Goal: Information Seeking & Learning: Understand process/instructions

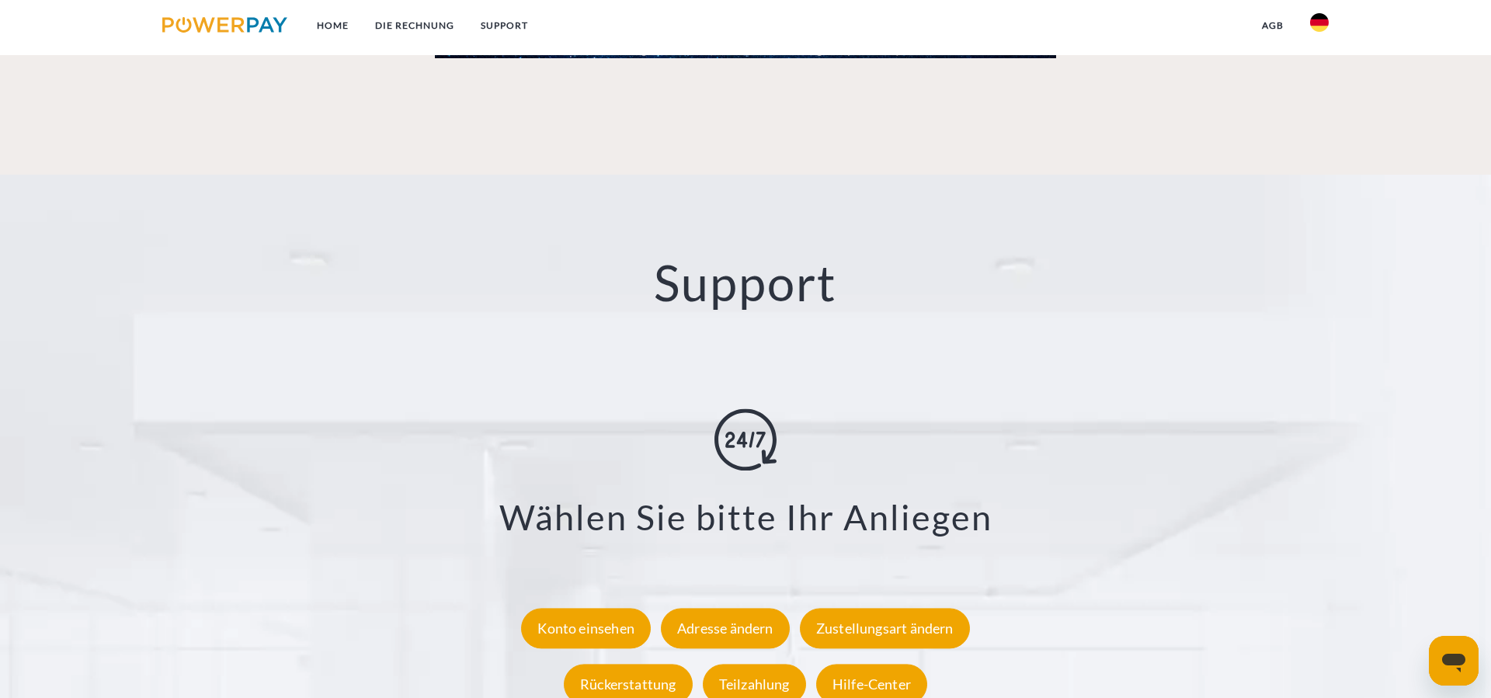
scroll to position [2549, 0]
click at [420, 29] on link "DIE RECHNUNG" at bounding box center [415, 26] width 106 height 28
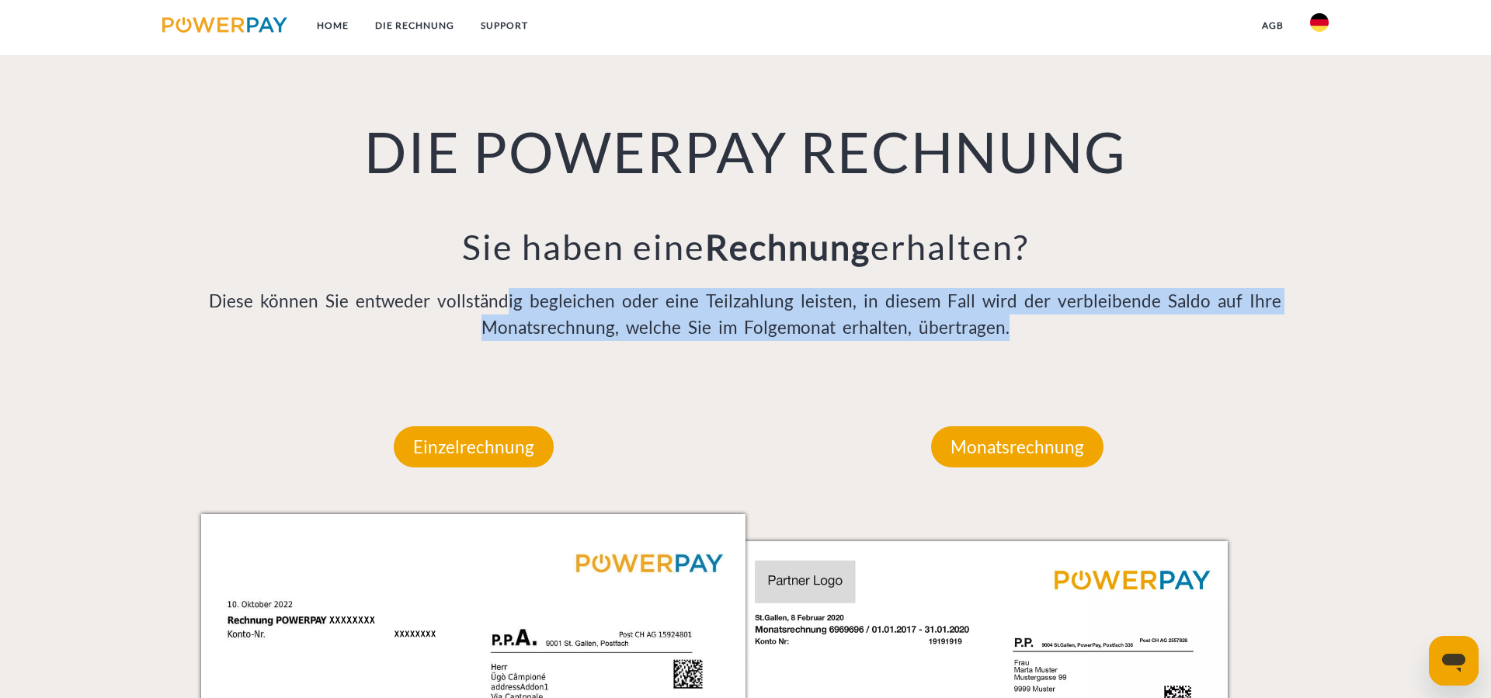
drag, startPoint x: 513, startPoint y: 300, endPoint x: 983, endPoint y: 330, distance: 470.8
click at [1036, 325] on p "Diese können Sie entweder vollständig begleichen oder eine Teilzahlung leisten,…" at bounding box center [745, 314] width 1089 height 53
click at [983, 330] on p "Diese können Sie entweder vollständig begleichen oder eine Teilzahlung leisten,…" at bounding box center [745, 314] width 1089 height 53
drag, startPoint x: 463, startPoint y: 297, endPoint x: 1209, endPoint y: 315, distance: 746.5
click at [1214, 314] on p "Diese können Sie entweder vollständig begleichen oder eine Teilzahlung leisten,…" at bounding box center [745, 314] width 1089 height 53
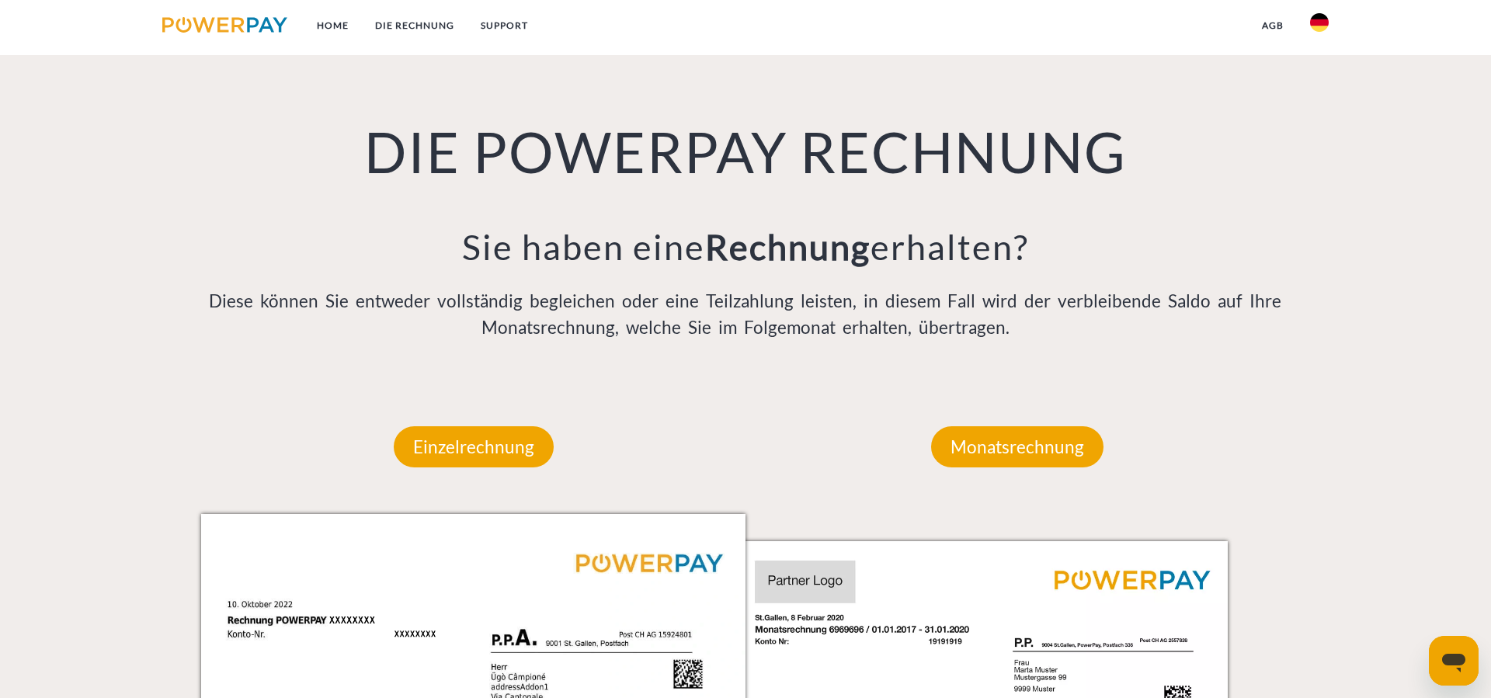
click at [1141, 337] on p "Diese können Sie entweder vollständig begleichen oder eine Teilzahlung leisten,…" at bounding box center [745, 314] width 1089 height 53
click at [341, 22] on link "Home" at bounding box center [333, 26] width 58 height 28
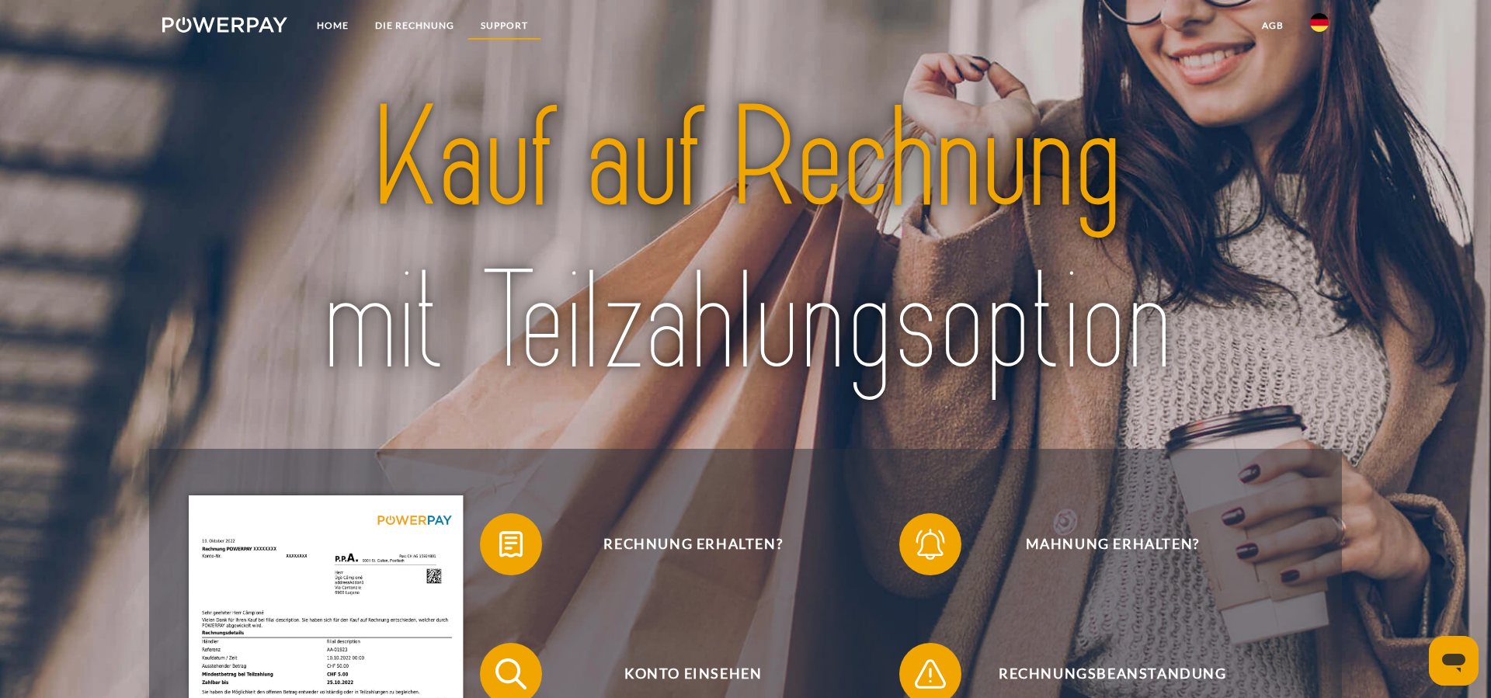
click at [531, 26] on link "SUPPORT" at bounding box center [504, 26] width 74 height 28
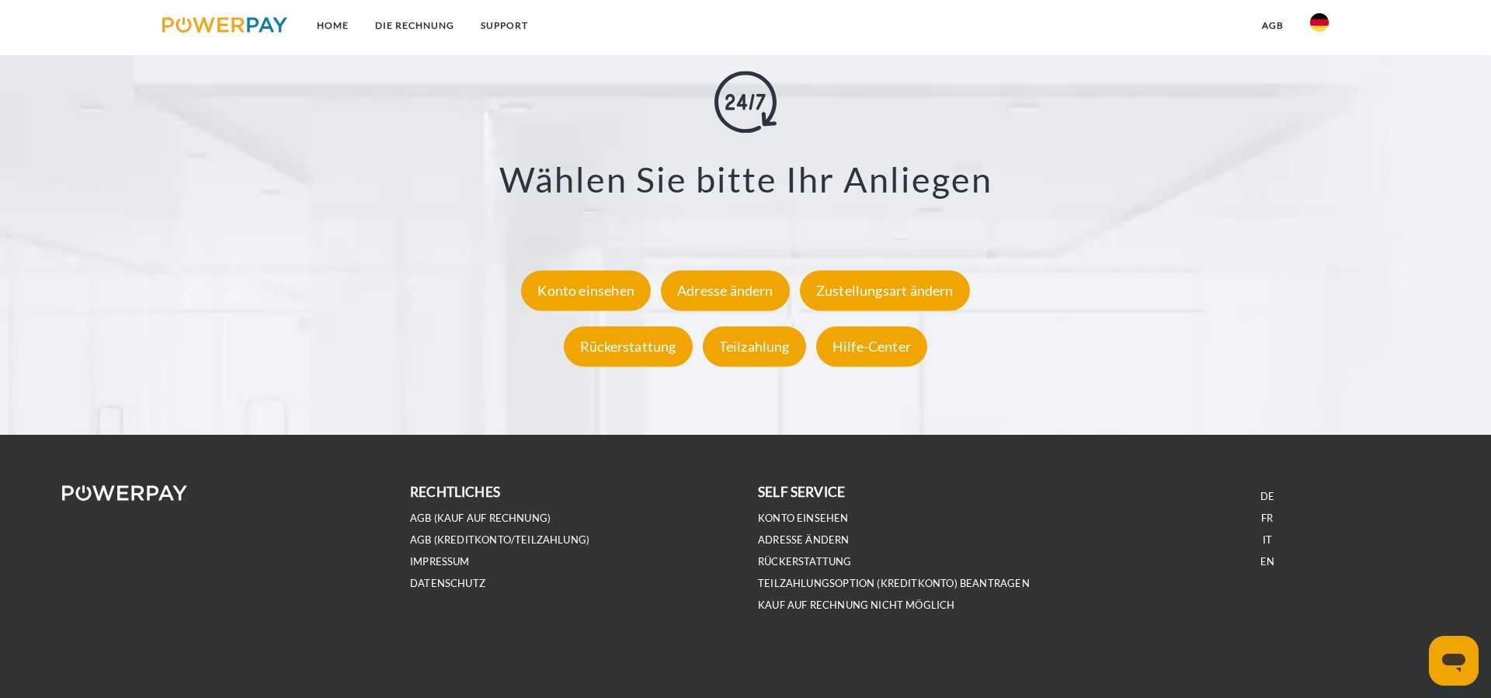
scroll to position [2885, 0]
